Goal: Browse casually: Explore the website without a specific task or goal

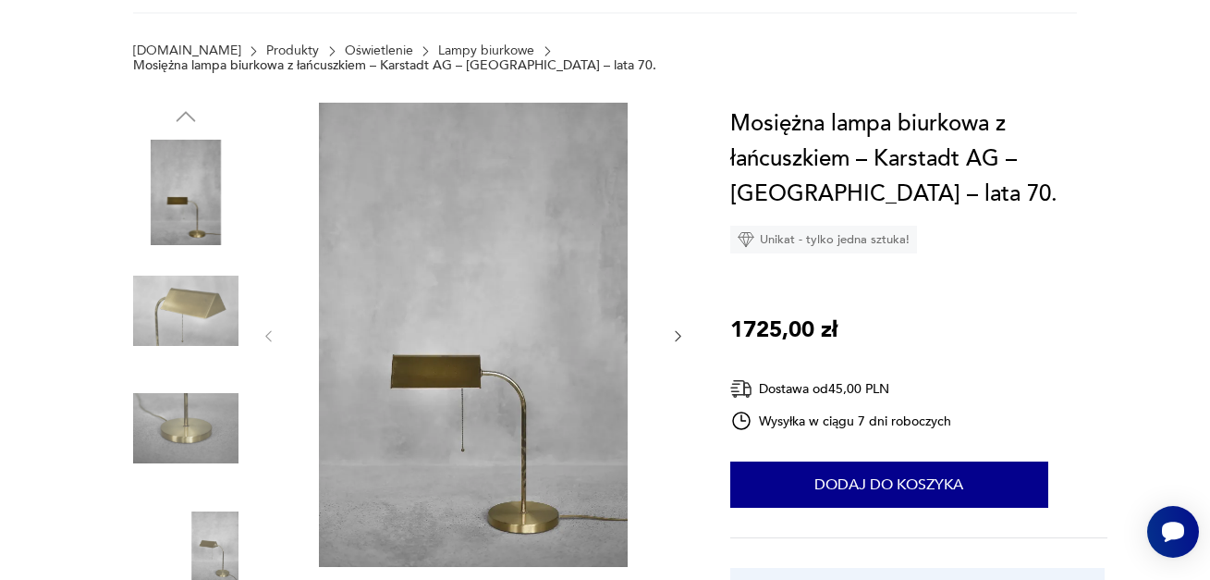
scroll to position [277, 0]
